Goal: Transaction & Acquisition: Purchase product/service

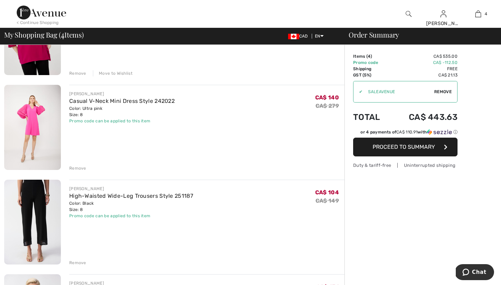
scroll to position [112, 0]
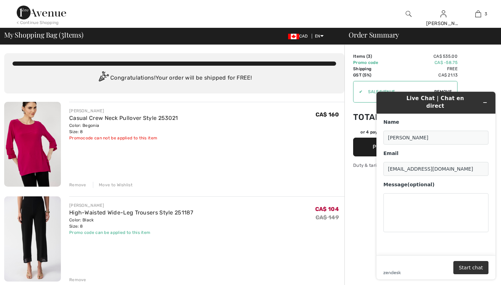
click at [407, 13] on img at bounding box center [409, 14] width 6 height 8
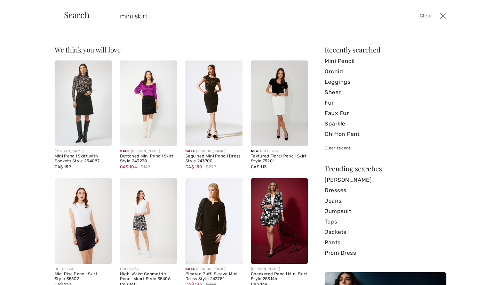
type input "mini skirt"
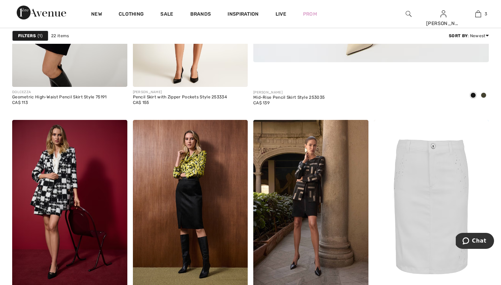
scroll to position [425, 0]
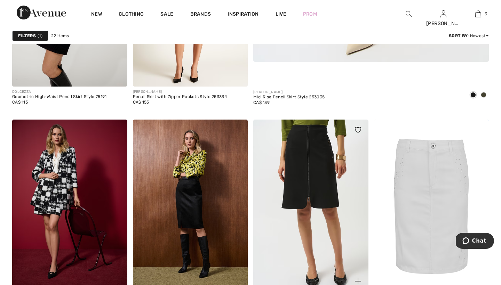
click at [297, 160] on img at bounding box center [310, 206] width 115 height 173
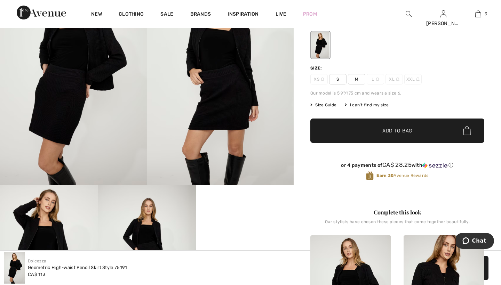
scroll to position [29, 0]
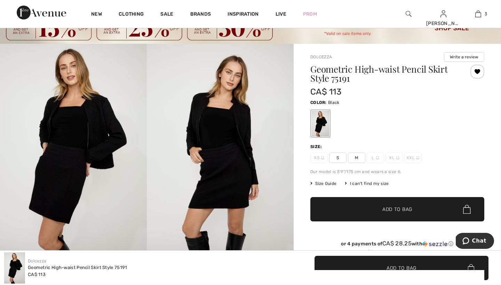
click at [356, 158] on span "M" at bounding box center [356, 158] width 17 height 10
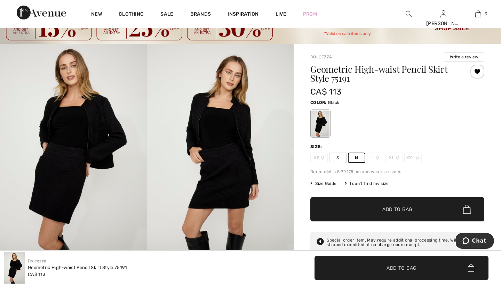
click at [388, 208] on span "Add to Bag" at bounding box center [397, 209] width 30 height 7
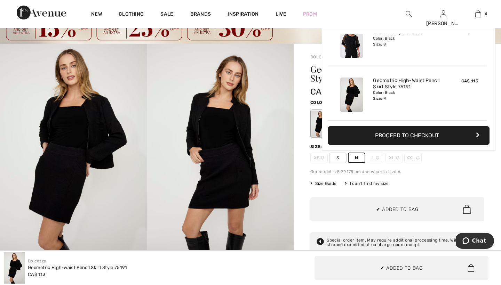
scroll to position [0, 0]
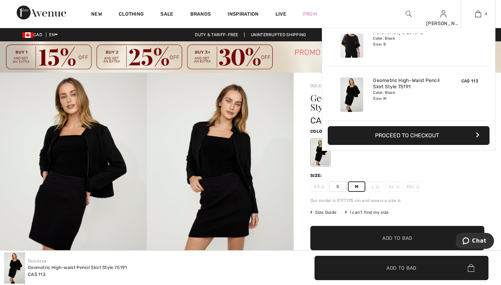
click at [478, 15] on img at bounding box center [478, 14] width 6 height 8
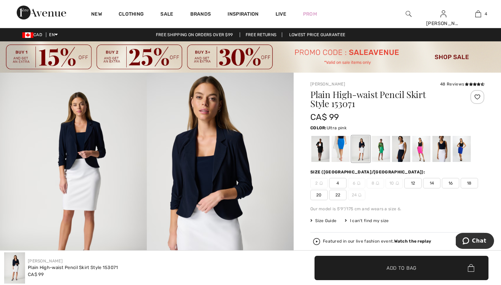
click at [421, 147] on div at bounding box center [421, 149] width 18 height 26
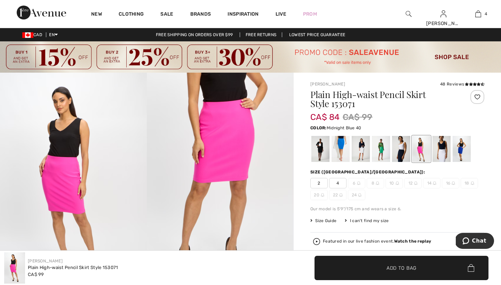
click at [400, 152] on div at bounding box center [401, 149] width 18 height 26
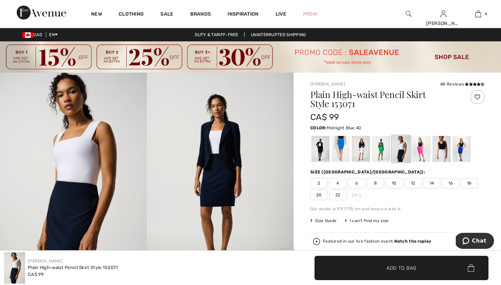
click at [376, 183] on span "8" at bounding box center [375, 183] width 17 height 10
click at [319, 150] on div at bounding box center [320, 149] width 18 height 26
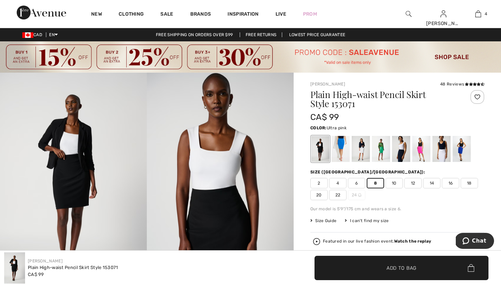
click at [423, 146] on div at bounding box center [421, 149] width 18 height 26
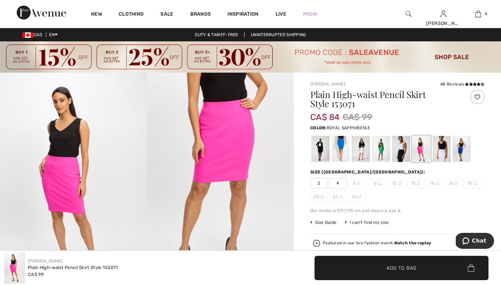
click at [462, 150] on div at bounding box center [462, 149] width 18 height 26
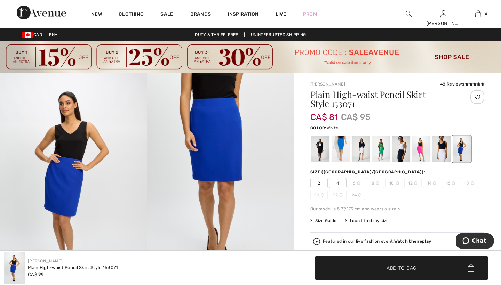
click at [441, 147] on div at bounding box center [441, 149] width 18 height 26
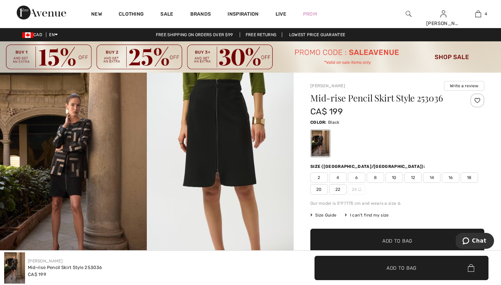
click at [407, 14] on img at bounding box center [409, 14] width 6 height 8
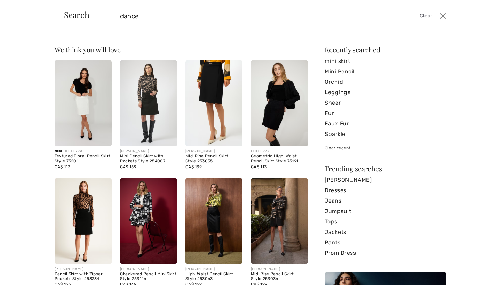
type input "dance"
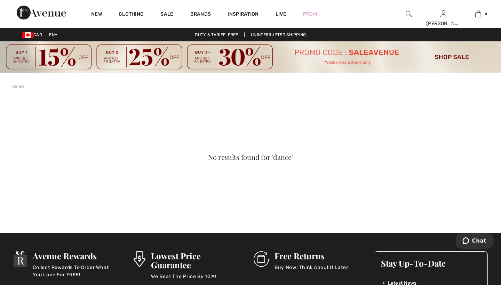
click at [407, 12] on img at bounding box center [409, 14] width 6 height 8
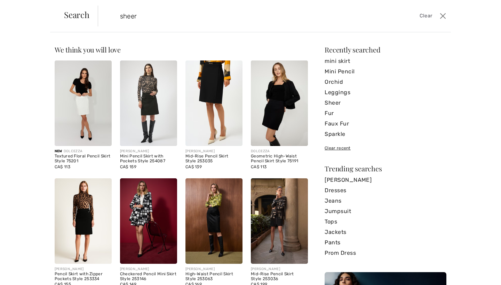
type input "sheer"
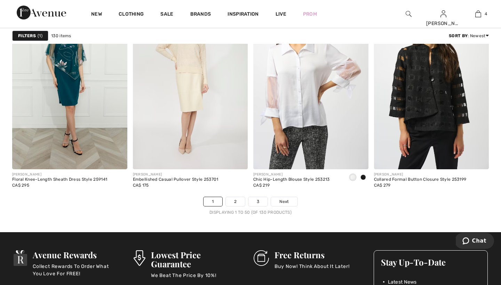
scroll to position [3074, 0]
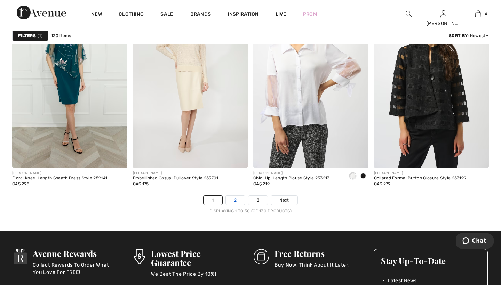
click at [233, 198] on link "2" at bounding box center [235, 200] width 19 height 9
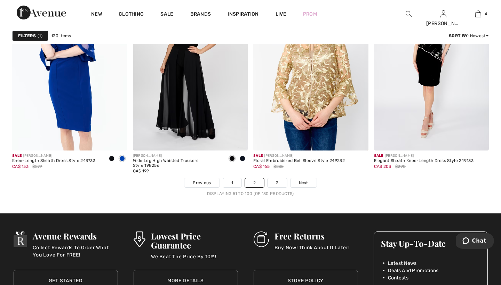
scroll to position [3092, 0]
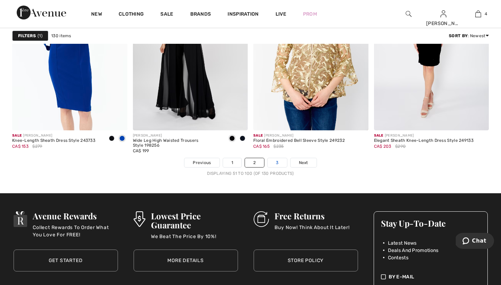
click at [275, 163] on link "3" at bounding box center [276, 162] width 19 height 9
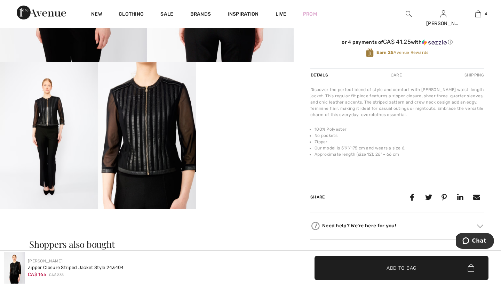
scroll to position [231, 0]
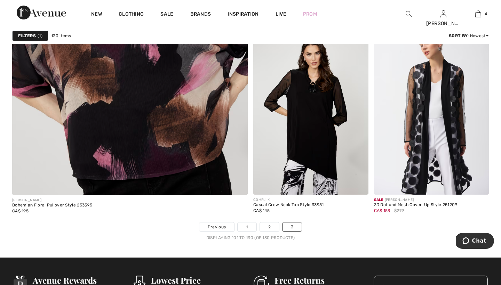
scroll to position [1922, 0]
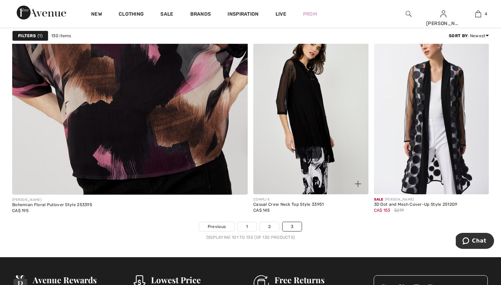
click at [294, 92] on img at bounding box center [310, 108] width 115 height 173
